Goal: Navigation & Orientation: Find specific page/section

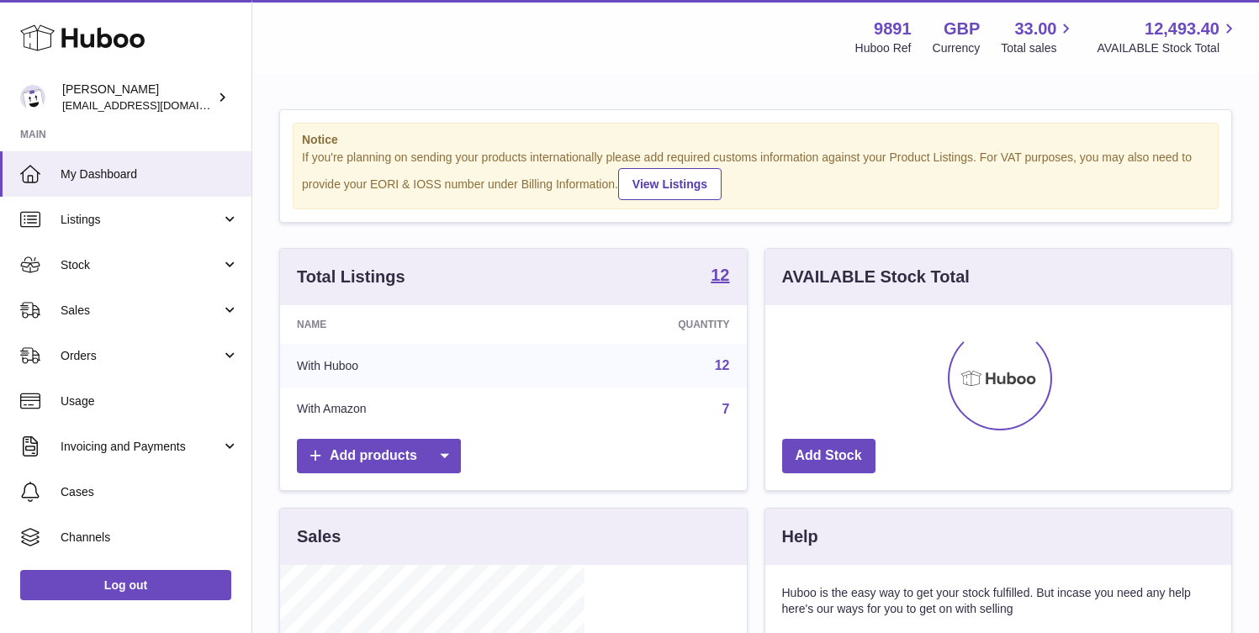
scroll to position [262, 304]
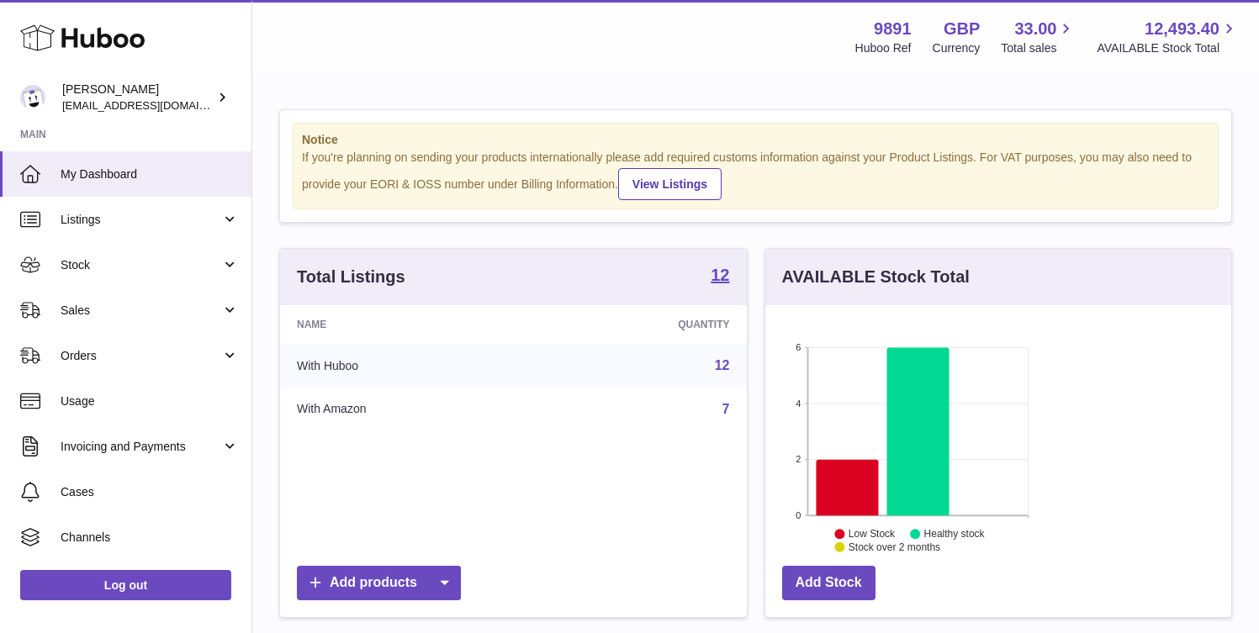
click at [722, 409] on link "7" at bounding box center [726, 409] width 8 height 14
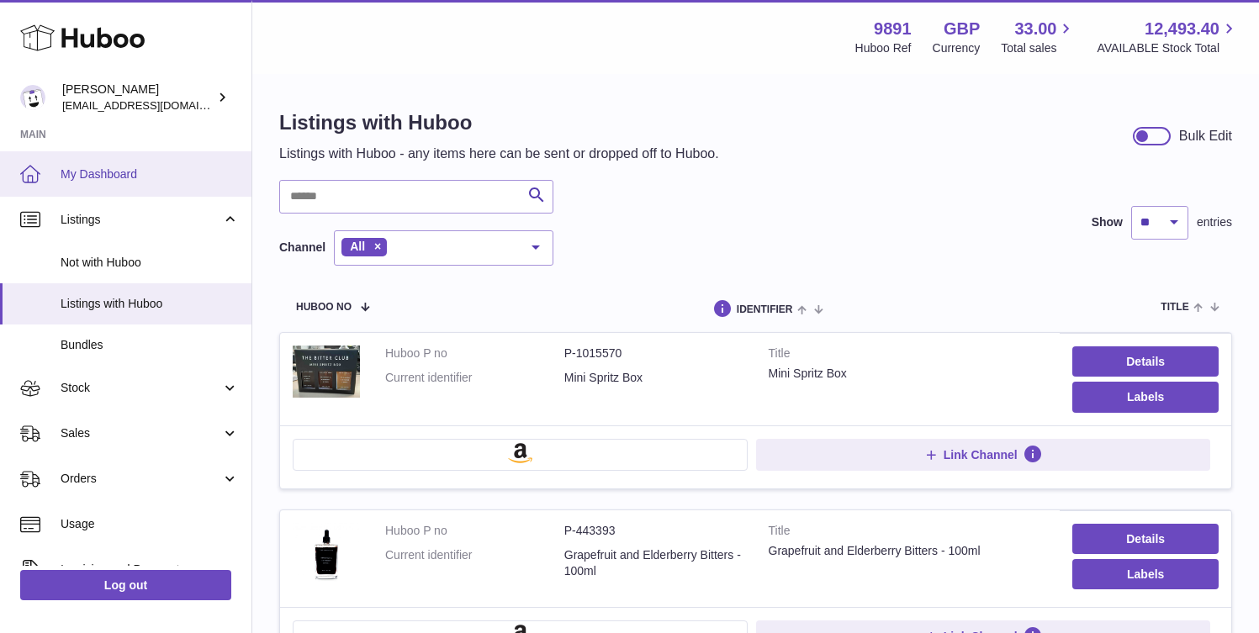
click at [161, 177] on span "My Dashboard" at bounding box center [150, 174] width 178 height 16
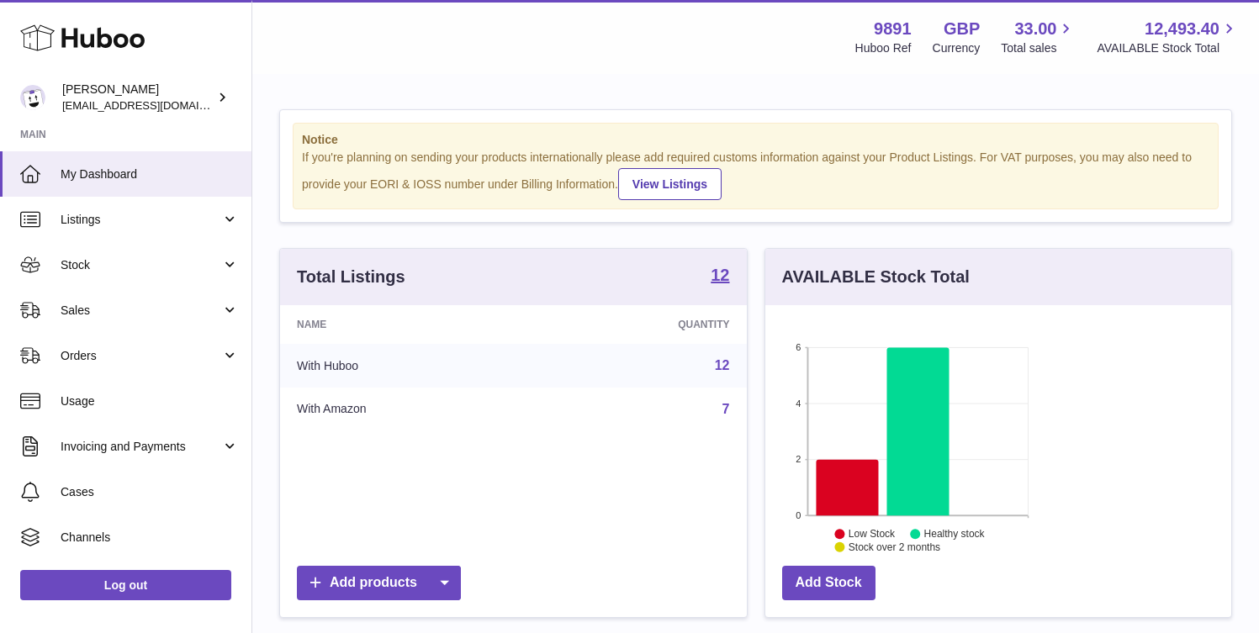
scroll to position [262, 304]
